Goal: Task Accomplishment & Management: Manage account settings

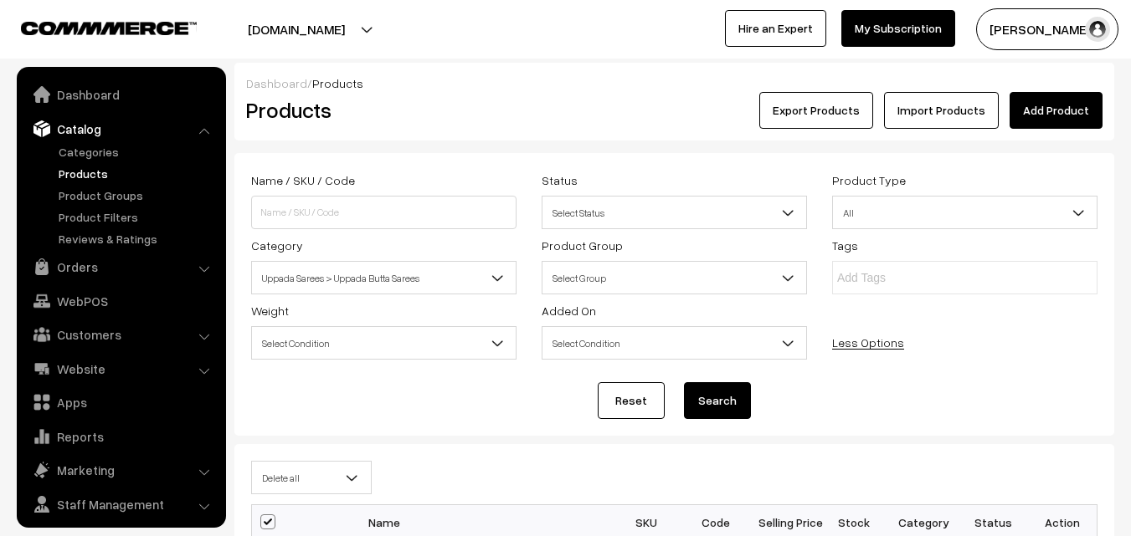
select select "delete"
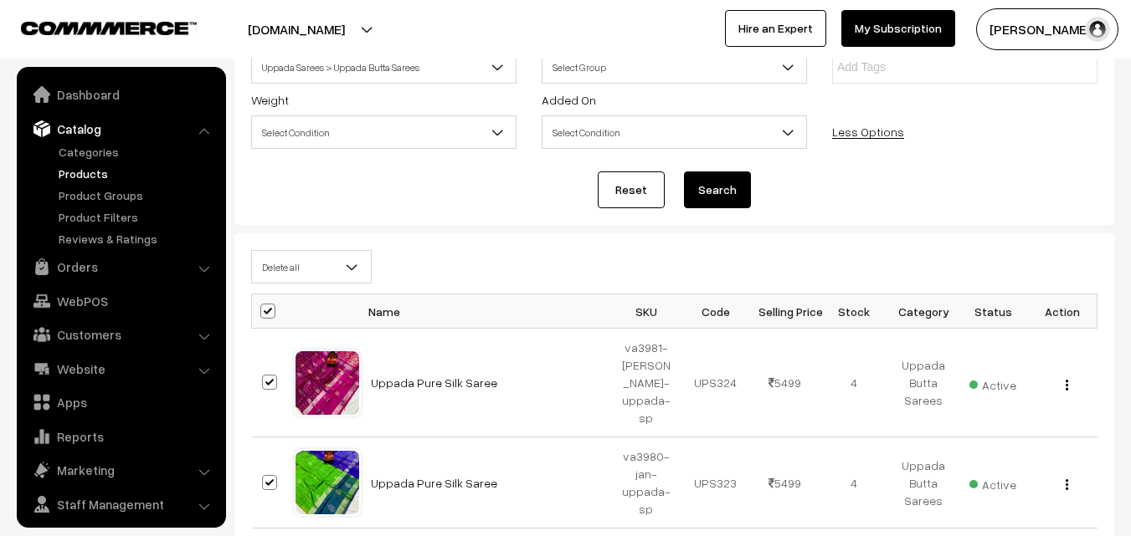
scroll to position [254, 0]
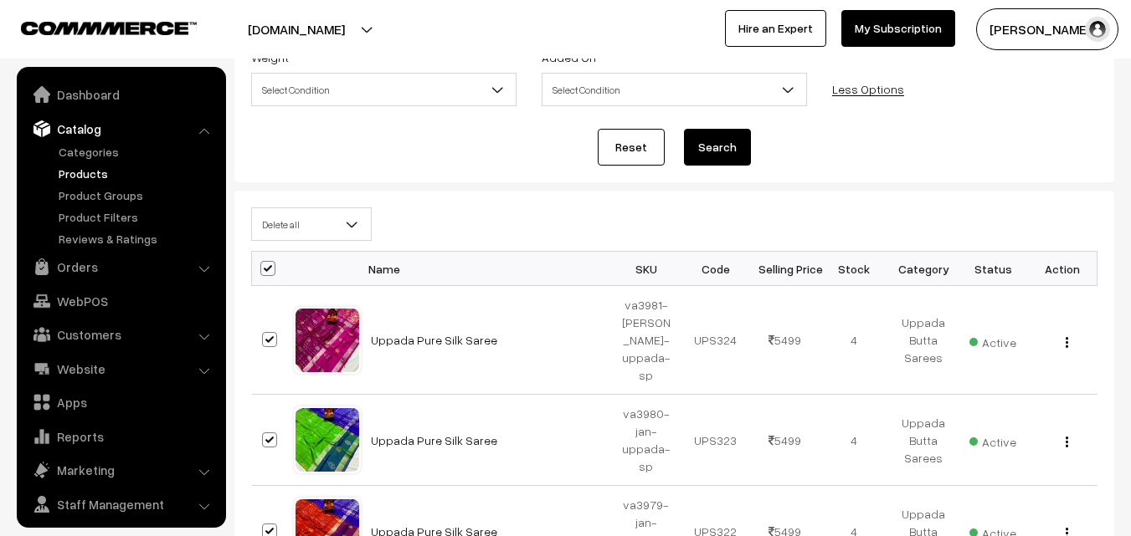
click at [89, 171] on link "Products" at bounding box center [137, 174] width 166 height 18
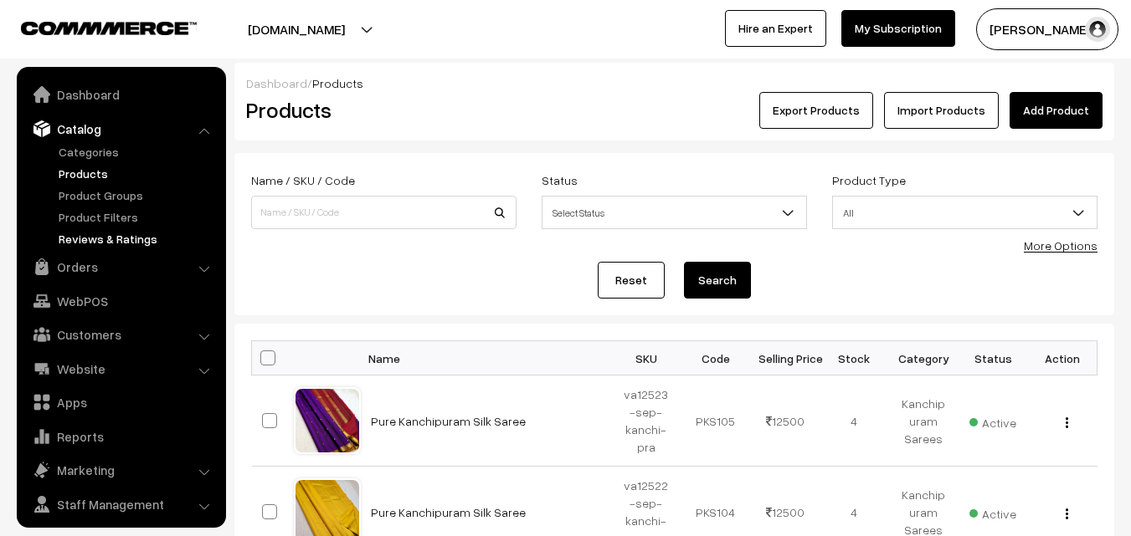
scroll to position [42, 0]
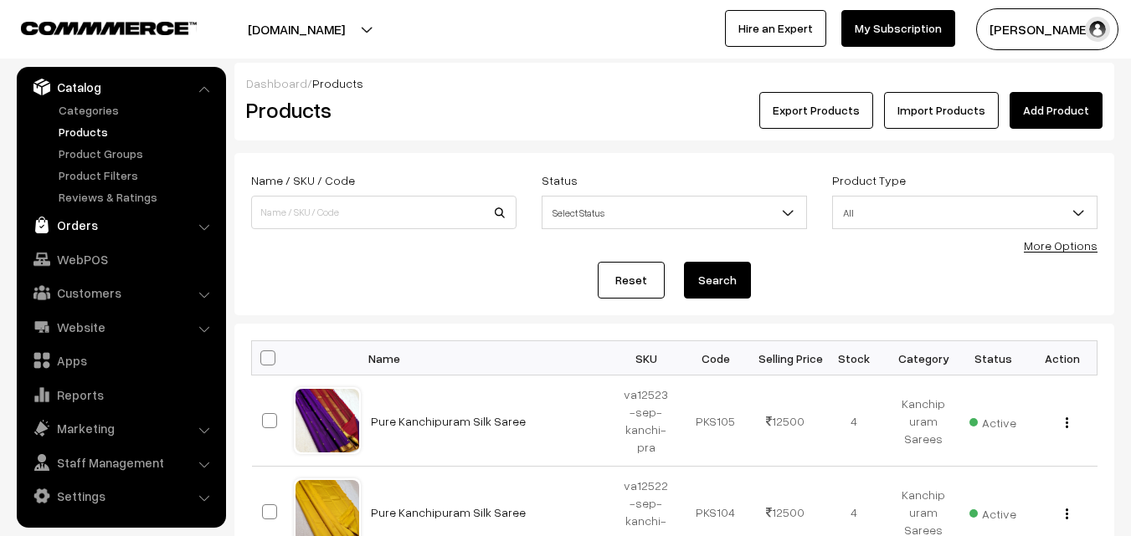
click at [87, 221] on link "Orders" at bounding box center [120, 225] width 199 height 30
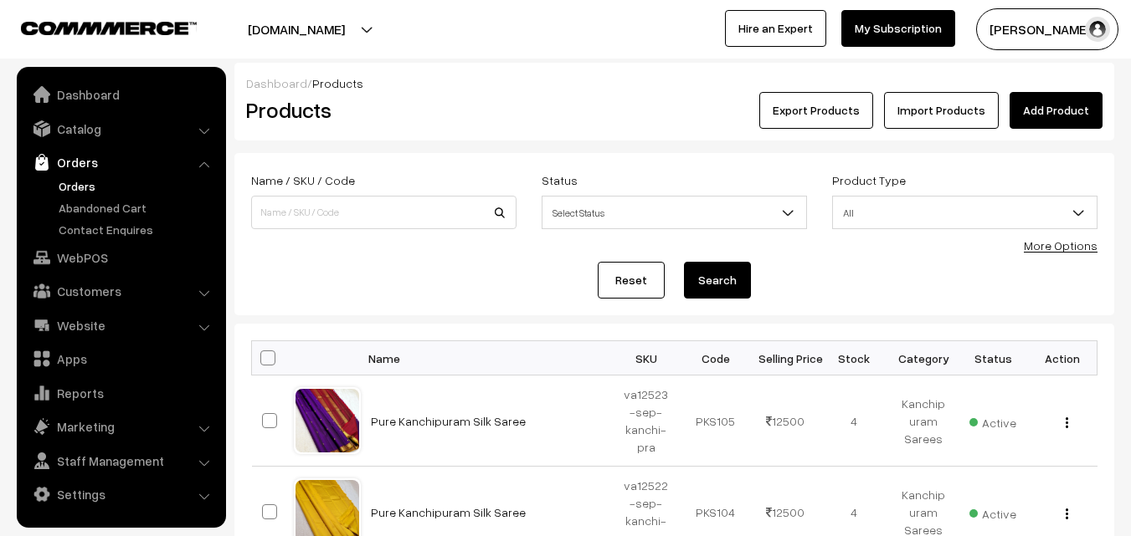
click at [79, 193] on link "Orders" at bounding box center [137, 186] width 166 height 18
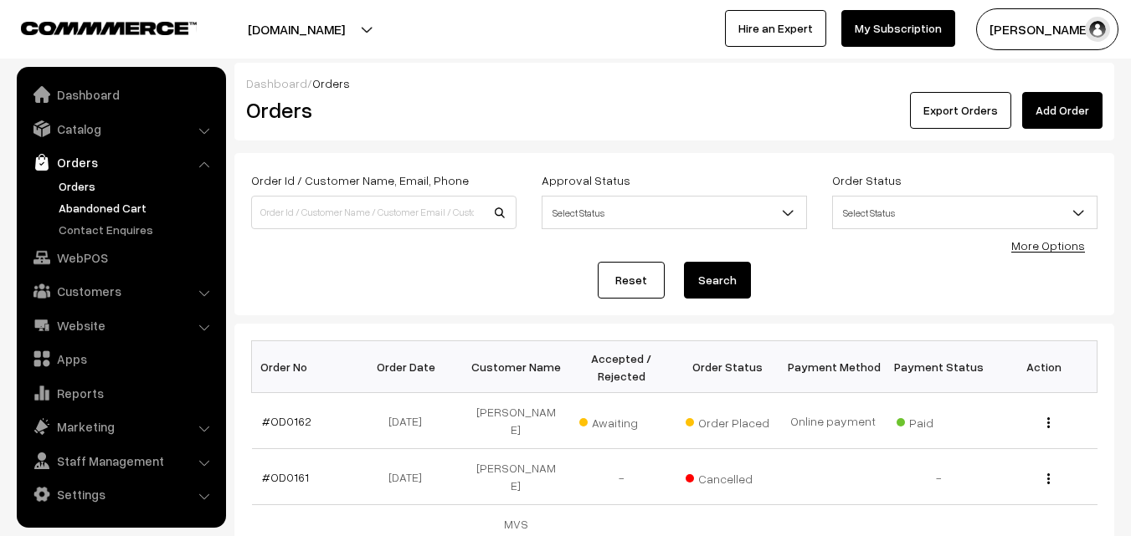
click at [86, 208] on link "Abandoned Cart" at bounding box center [137, 208] width 166 height 18
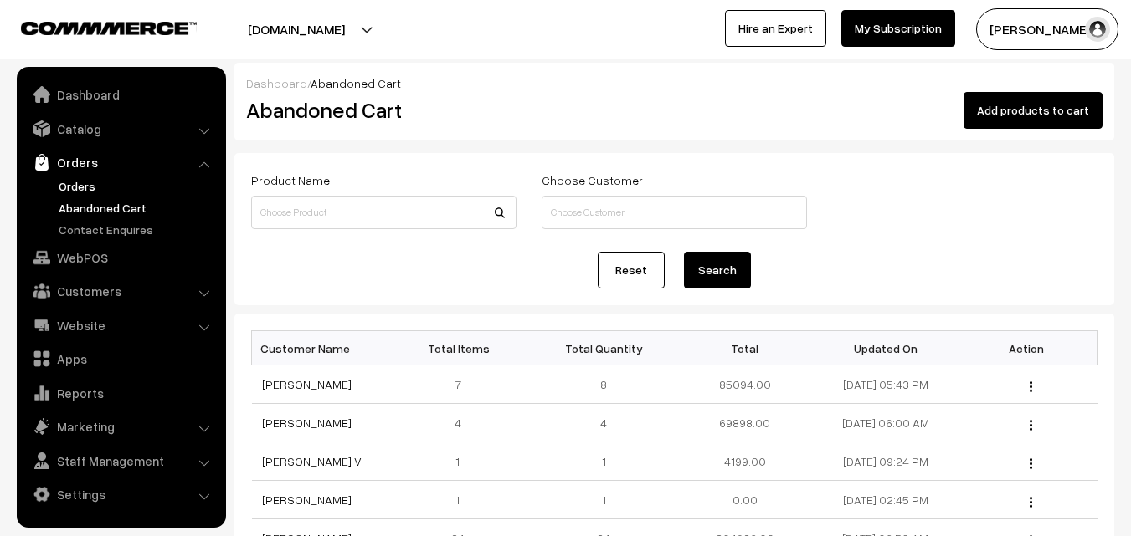
click at [73, 180] on link "Orders" at bounding box center [137, 186] width 166 height 18
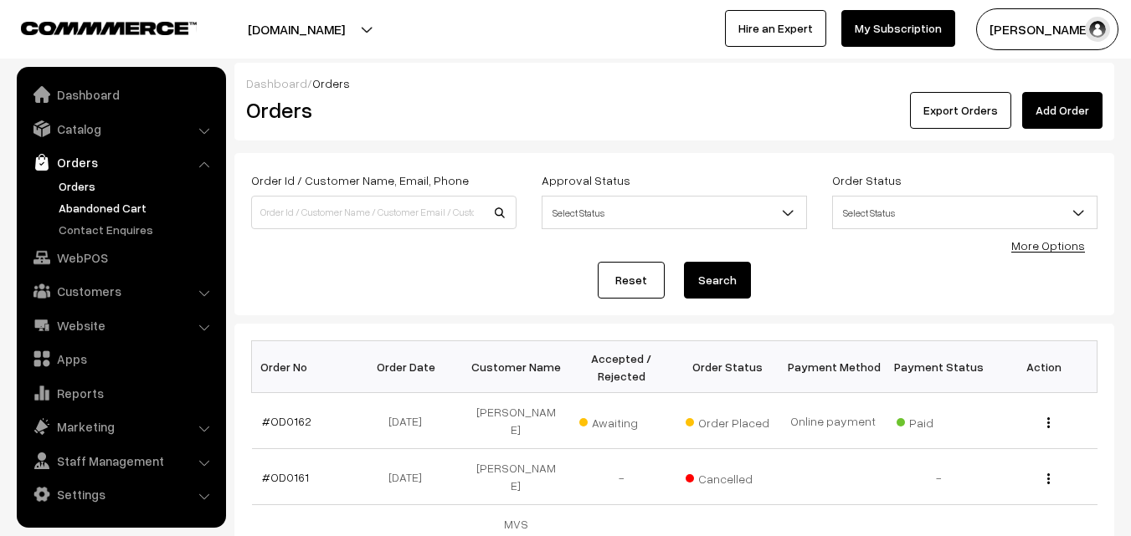
click at [103, 210] on link "Abandoned Cart" at bounding box center [137, 208] width 166 height 18
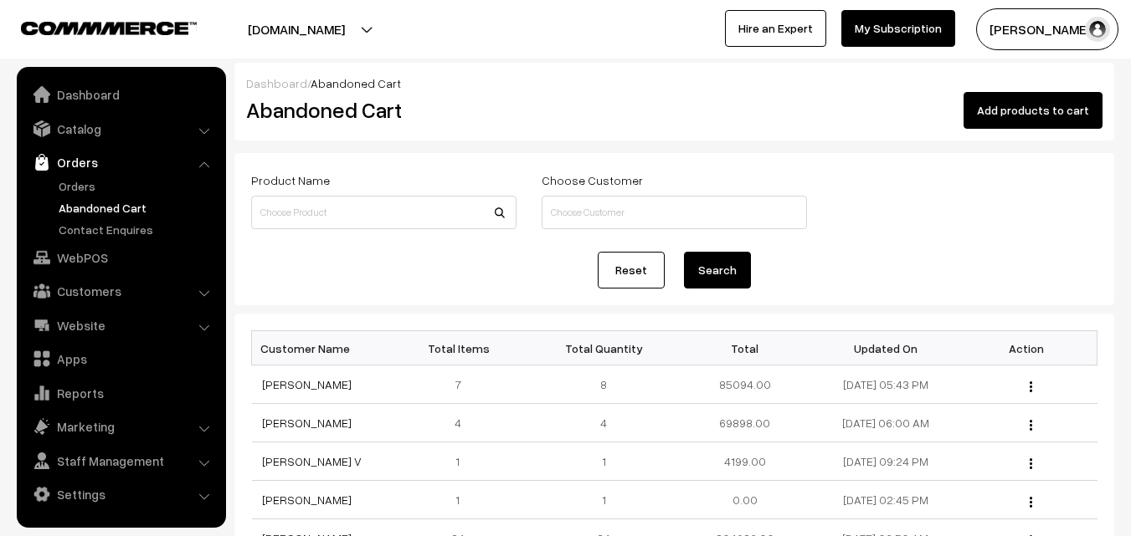
click at [306, 429] on link "Jaysheela Mudera" at bounding box center [307, 423] width 90 height 14
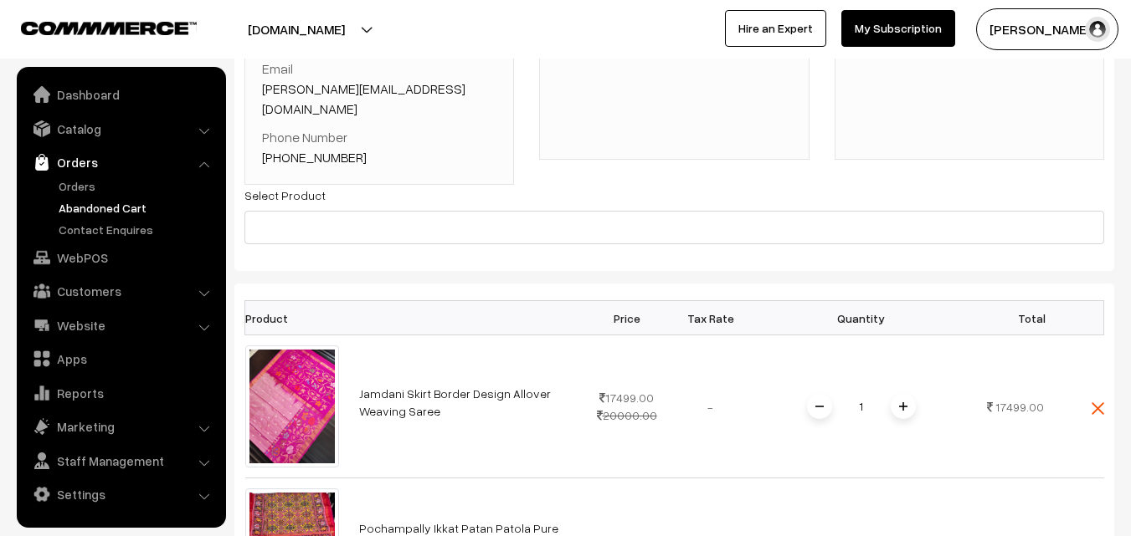
scroll to position [84, 0]
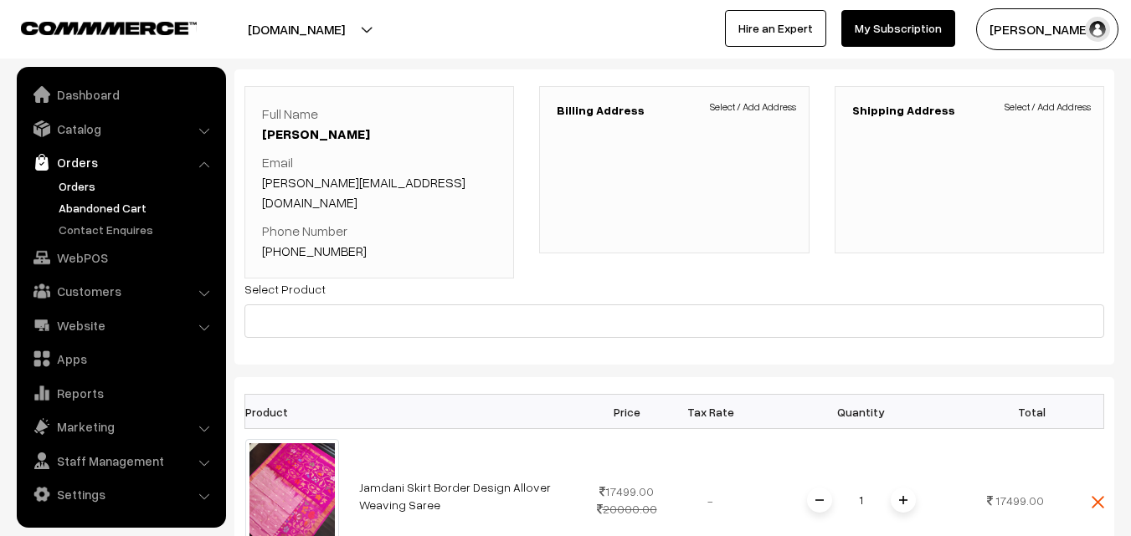
click at [73, 191] on link "Orders" at bounding box center [137, 186] width 166 height 18
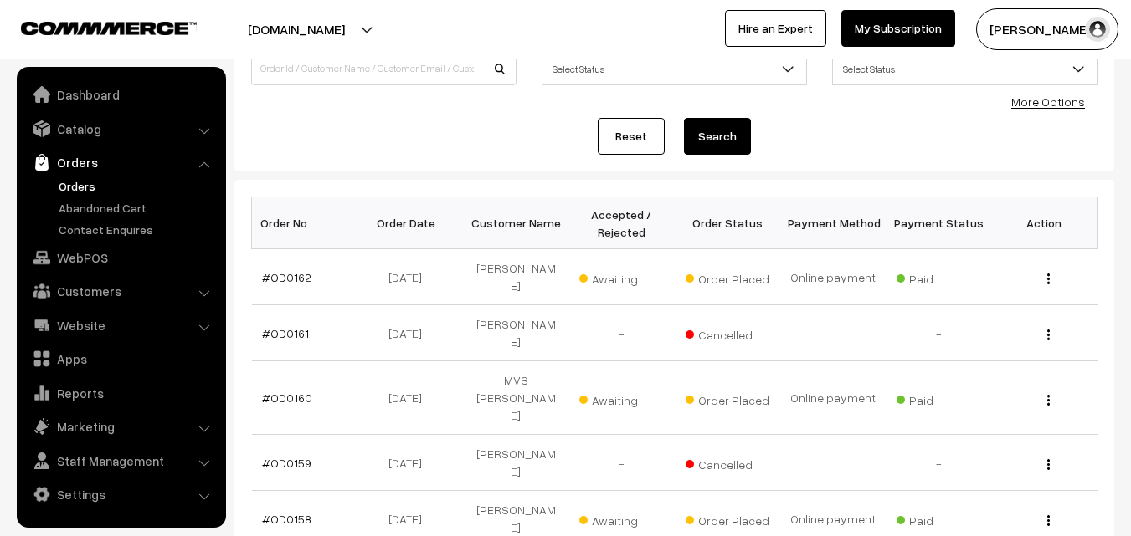
scroll to position [251, 0]
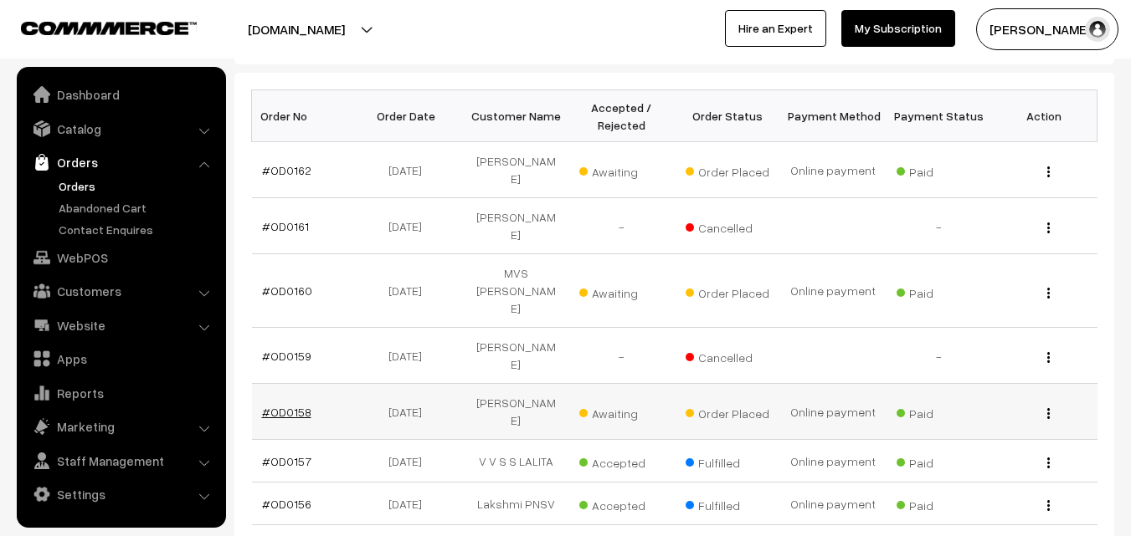
click at [277, 405] on link "#OD0158" at bounding box center [286, 412] width 49 height 14
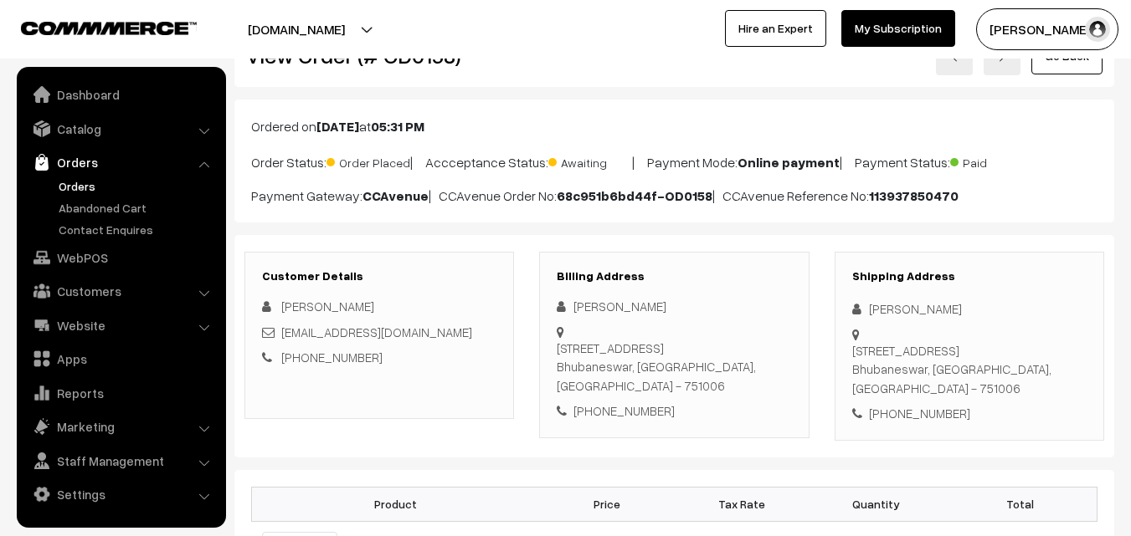
scroll to position [84, 0]
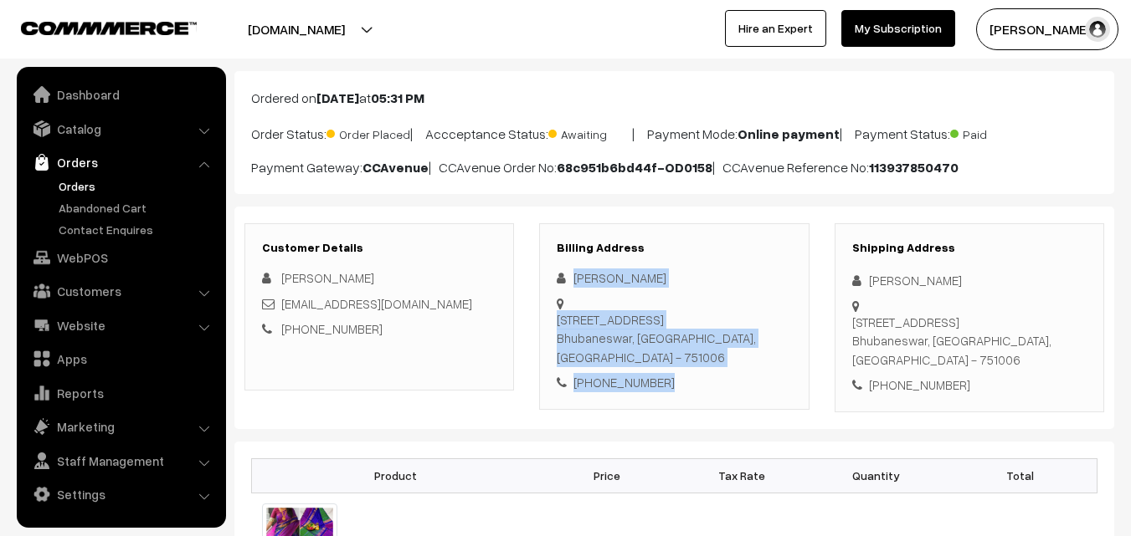
drag, startPoint x: 575, startPoint y: 274, endPoint x: 671, endPoint y: 402, distance: 160.2
click at [671, 393] on div "Sarat kumar Nayak Flat-202, Block-C,Prestige Residency,Mahadev Nagar, Jharpada,…" at bounding box center [674, 331] width 234 height 124
copy div "Sarat kumar Nayak Flat-202, Block-C,Prestige Residency,Mahadev Nagar, Jharpada,…"
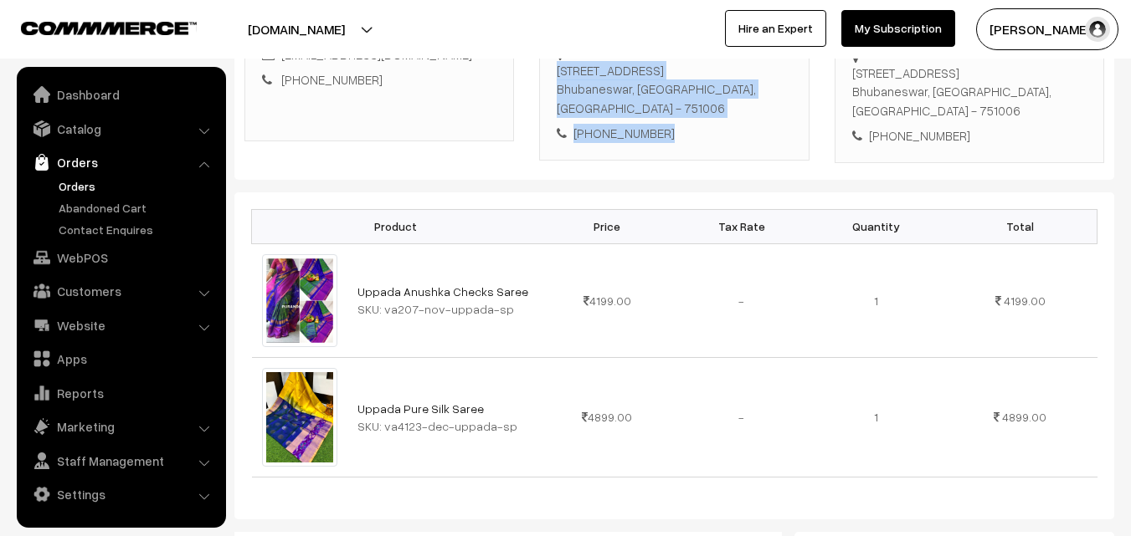
scroll to position [335, 0]
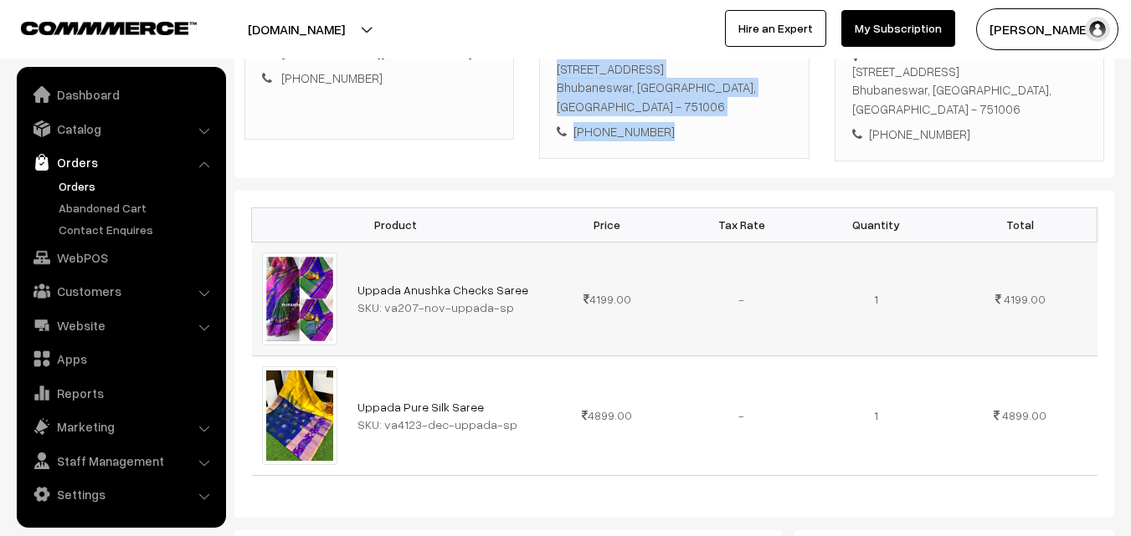
drag, startPoint x: 592, startPoint y: 320, endPoint x: 626, endPoint y: 320, distance: 34.3
click at [626, 306] on span "4199.00" at bounding box center [607, 299] width 48 height 14
copy span "4199.00"
